Goal: Information Seeking & Learning: Learn about a topic

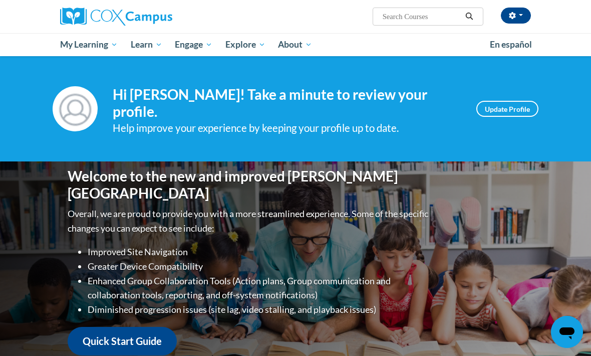
click at [0, 0] on span "My Course Progress" at bounding box center [0, 0] width 0 height 0
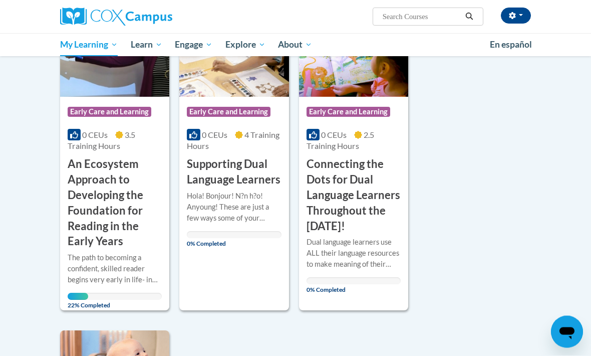
scroll to position [462, 0]
click at [119, 224] on h3 "An Ecosystem Approach to Developing the Foundation for Reading in the Early Yea…" at bounding box center [115, 202] width 94 height 93
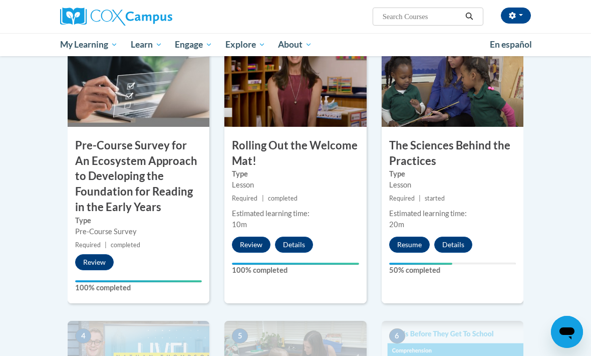
scroll to position [284, 0]
click at [416, 245] on button "Resume" at bounding box center [409, 245] width 41 height 16
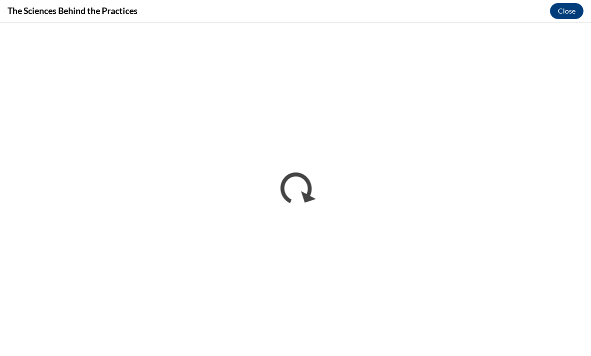
scroll to position [0, 0]
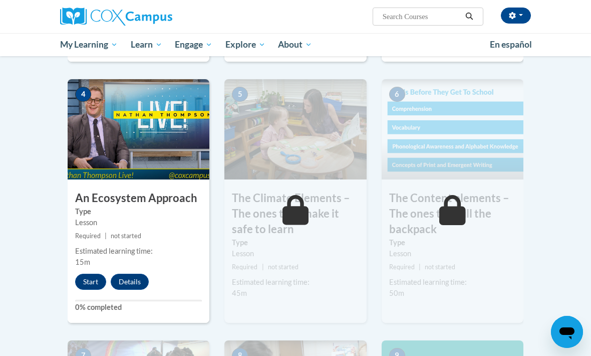
scroll to position [529, 0]
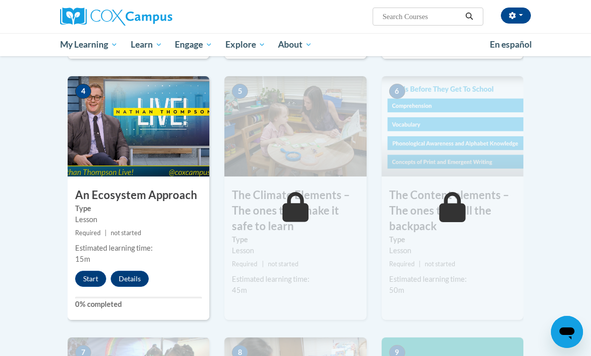
click at [92, 276] on button "Start" at bounding box center [90, 278] width 31 height 16
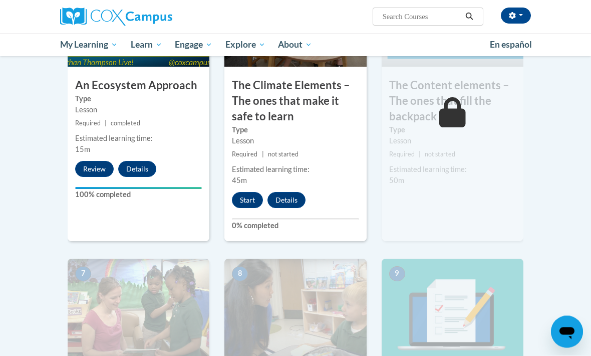
scroll to position [634, 0]
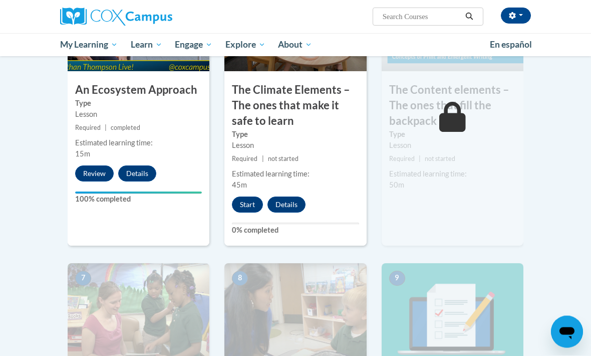
click at [252, 197] on button "Start" at bounding box center [247, 205] width 31 height 16
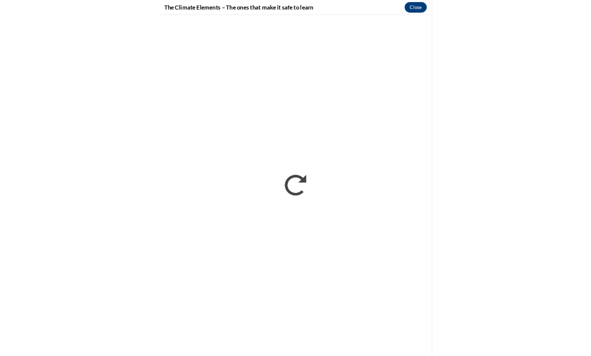
scroll to position [994, 0]
